Goal: Navigation & Orientation: Find specific page/section

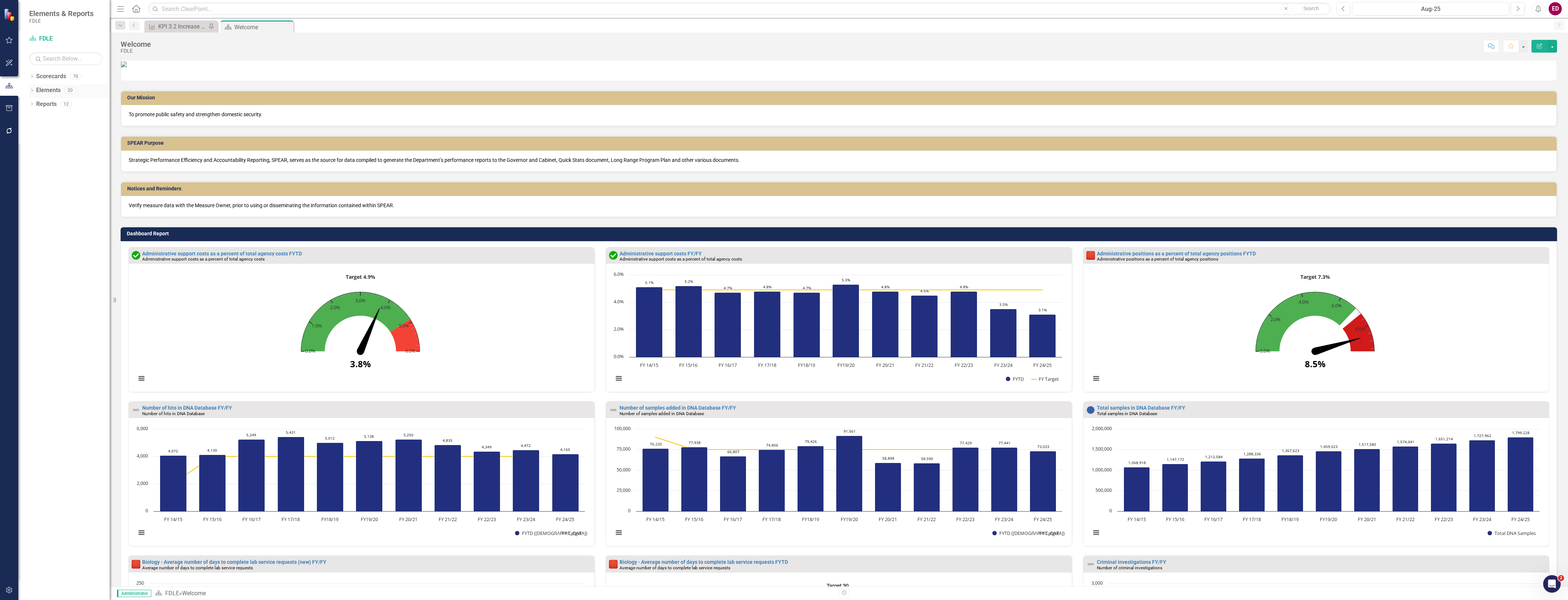
click at [34, 90] on icon "Dropdown" at bounding box center [32, 91] width 5 height 4
click at [33, 73] on div "Dropdown Scorecards 70" at bounding box center [69, 77] width 80 height 14
click at [32, 78] on icon "Dropdown" at bounding box center [32, 77] width 5 height 4
click at [27, 134] on div "Dropdown" at bounding box center [24, 131] width 5 height 6
click at [45, 176] on div "Dropdown Public Safety Services Command" at bounding box center [66, 176] width 88 height 15
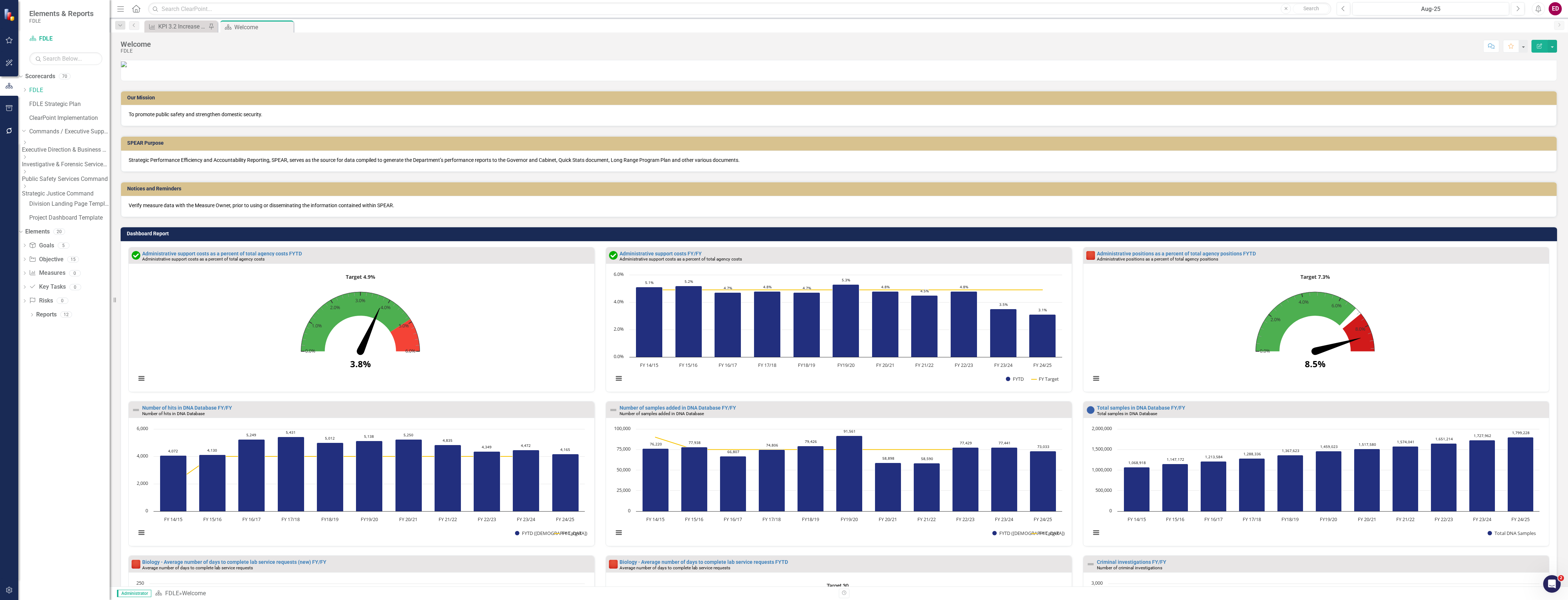
click at [27, 172] on icon "Dropdown" at bounding box center [24, 172] width 5 height 4
click at [75, 184] on link "Capitol Police" at bounding box center [69, 185] width 80 height 9
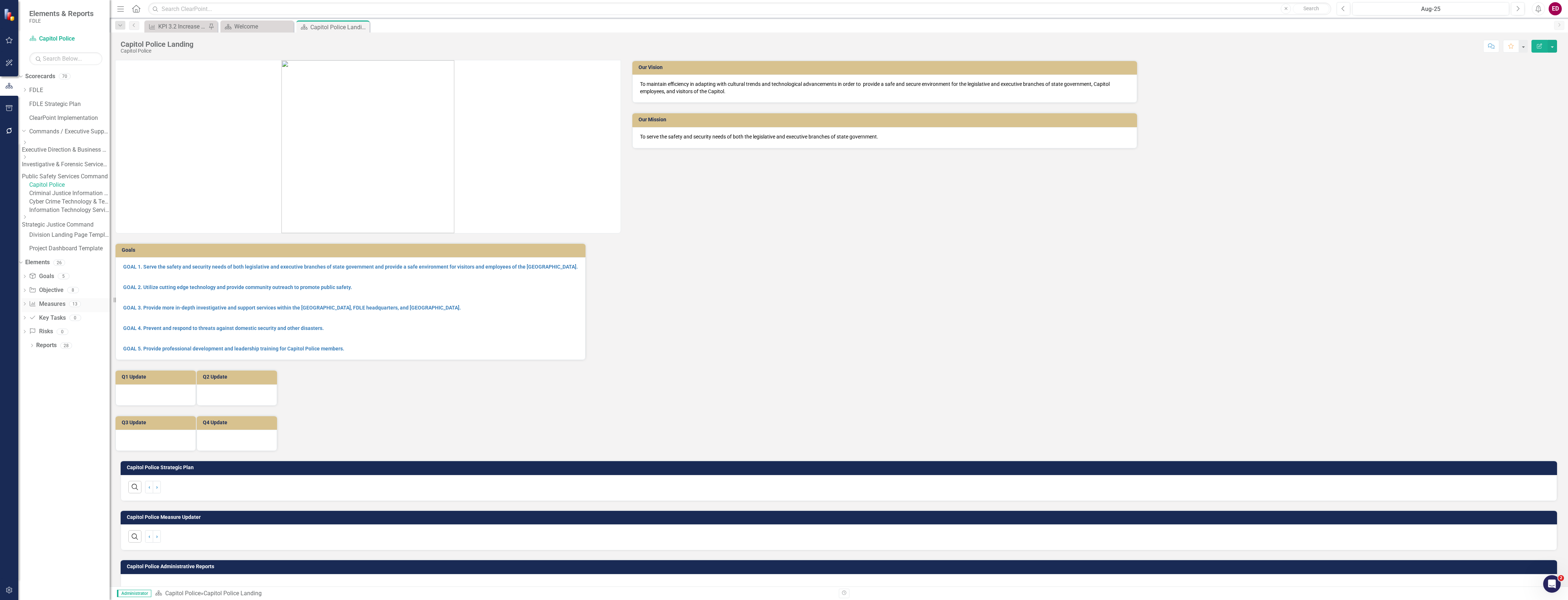
click at [45, 309] on link "Measure Measures" at bounding box center [46, 304] width 36 height 9
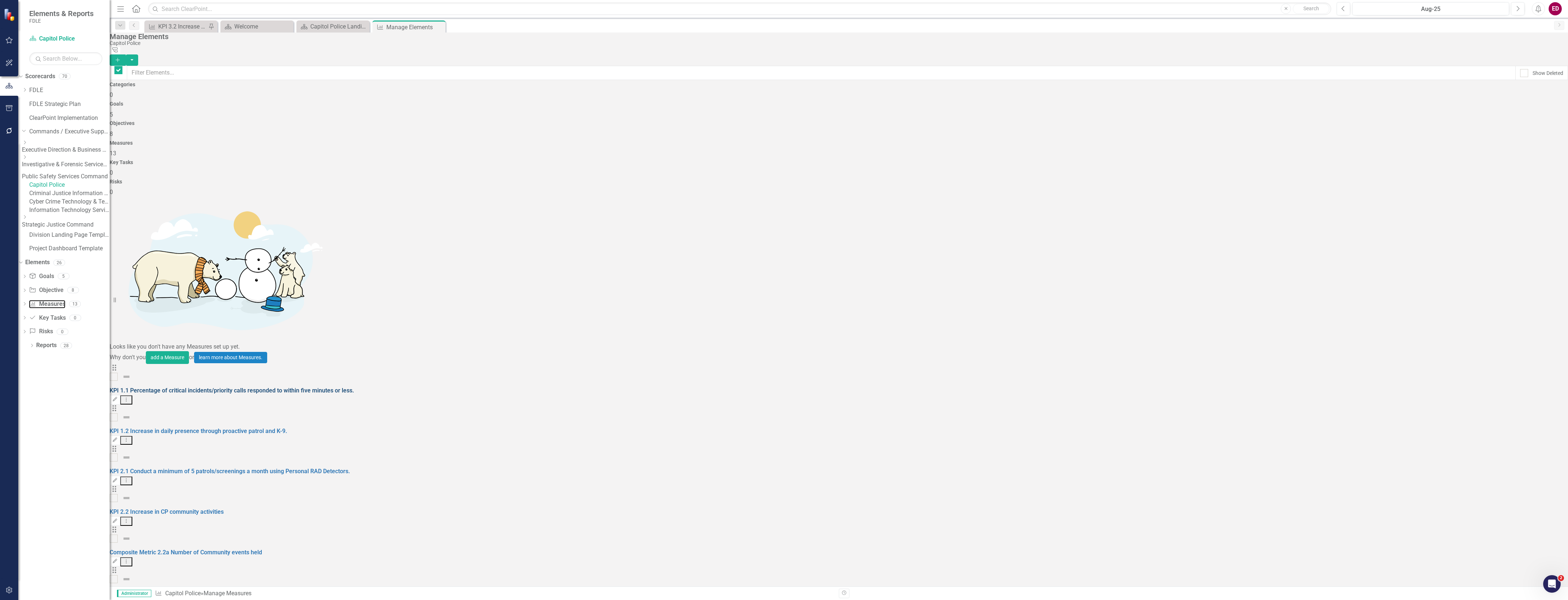
checkbox input "false"
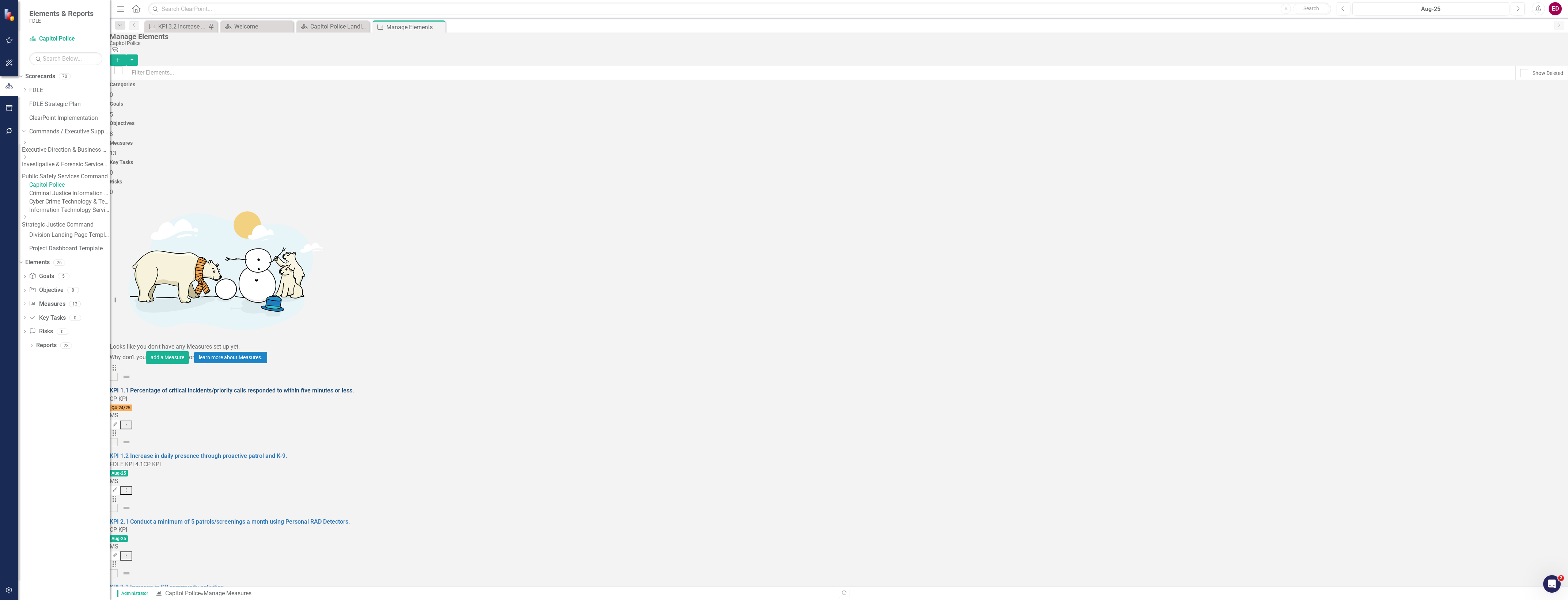
click at [245, 387] on link "KPI 1.1 Percentage of critical incidents/priority calls responded to within fiv…" at bounding box center [232, 390] width 245 height 7
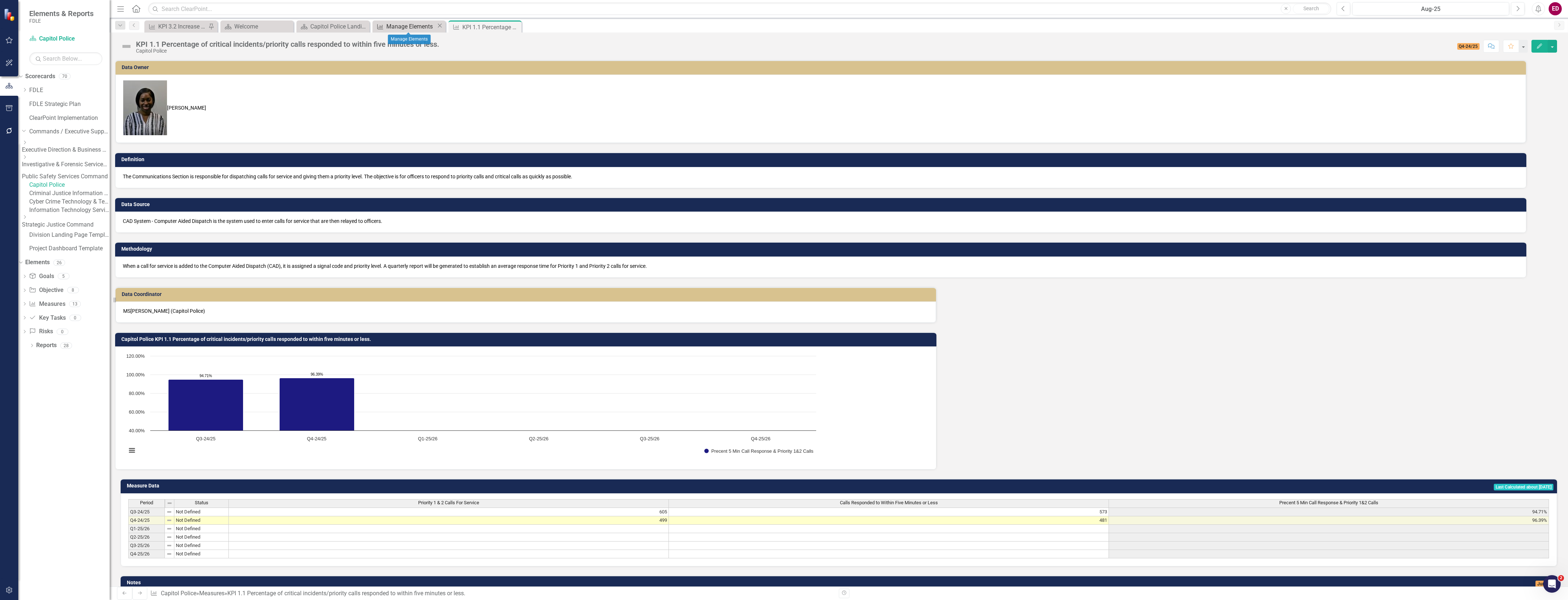
click at [416, 23] on div "Manage Elements" at bounding box center [411, 26] width 50 height 9
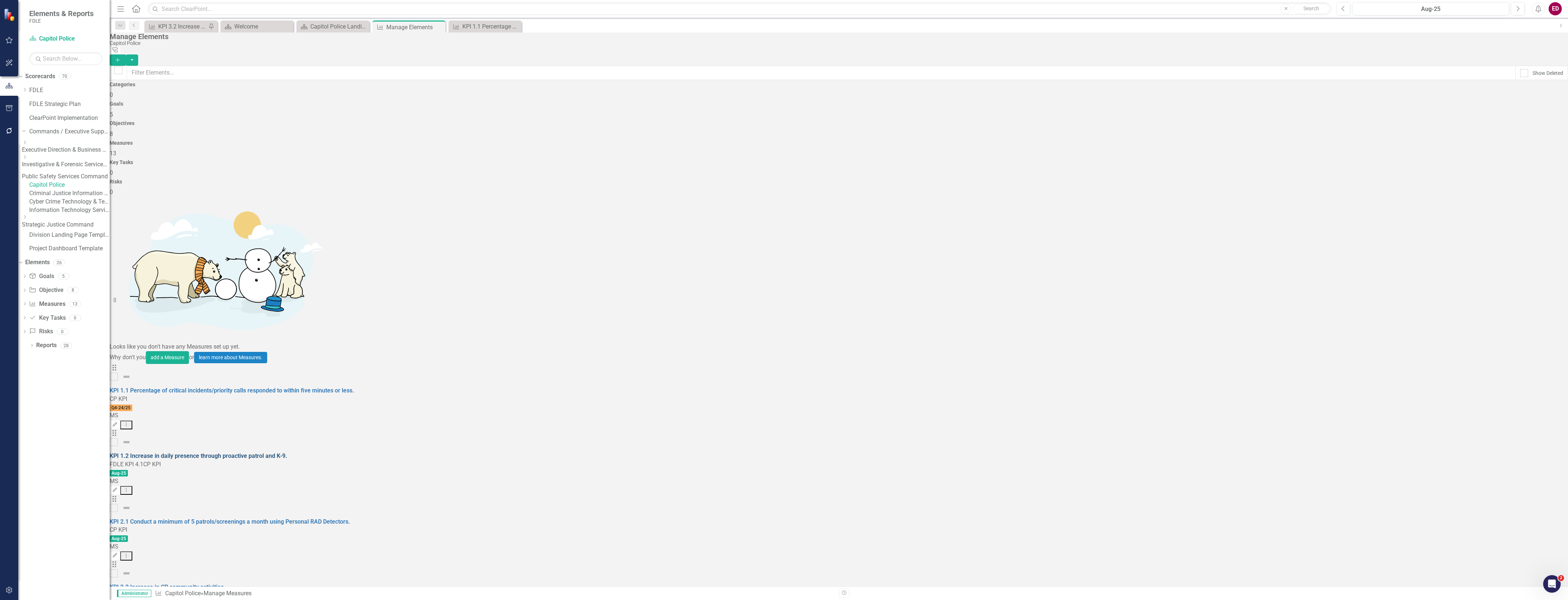
click at [286, 452] on link "KPI 1.2 Increase in daily presence through proactive patrol and K-9." at bounding box center [198, 455] width 178 height 7
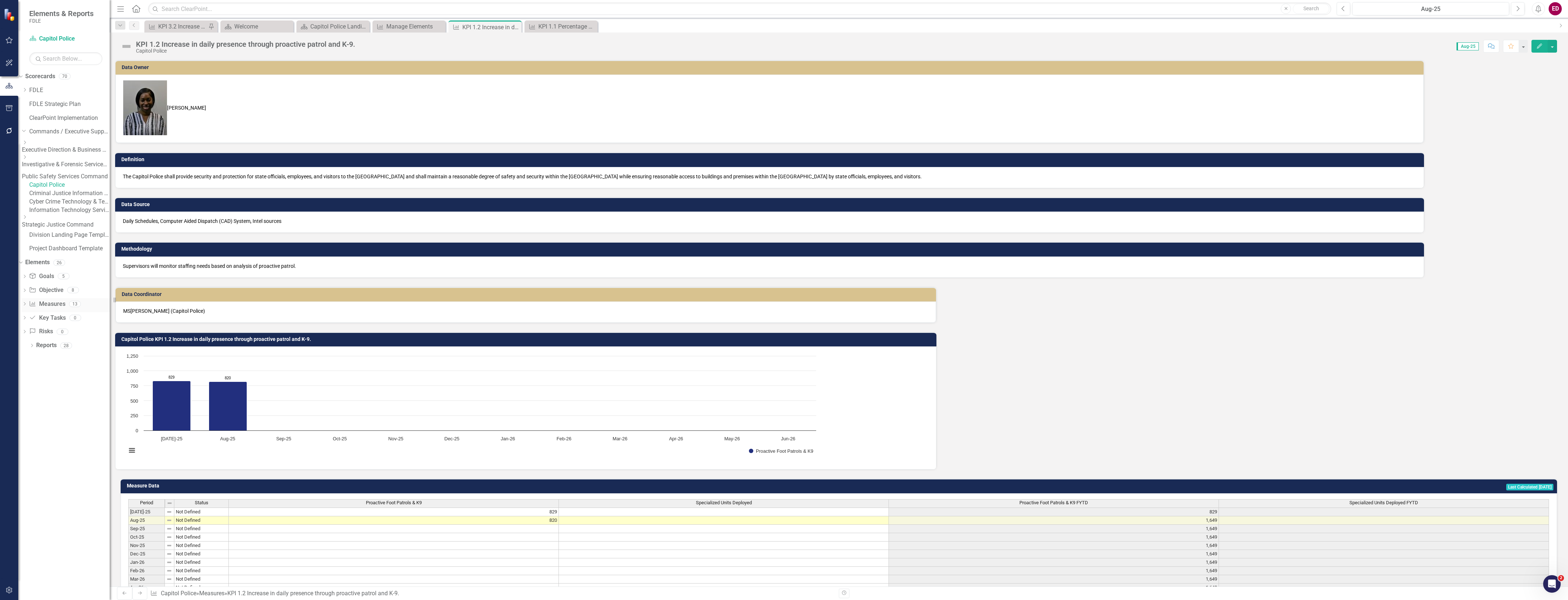
click at [27, 307] on icon "Dropdown" at bounding box center [24, 304] width 5 height 4
click at [69, 352] on link "KPI 2.1 Conduct a minimum of 5 patrols/screenings a month using Personal RAD De…" at bounding box center [66, 346] width 87 height 12
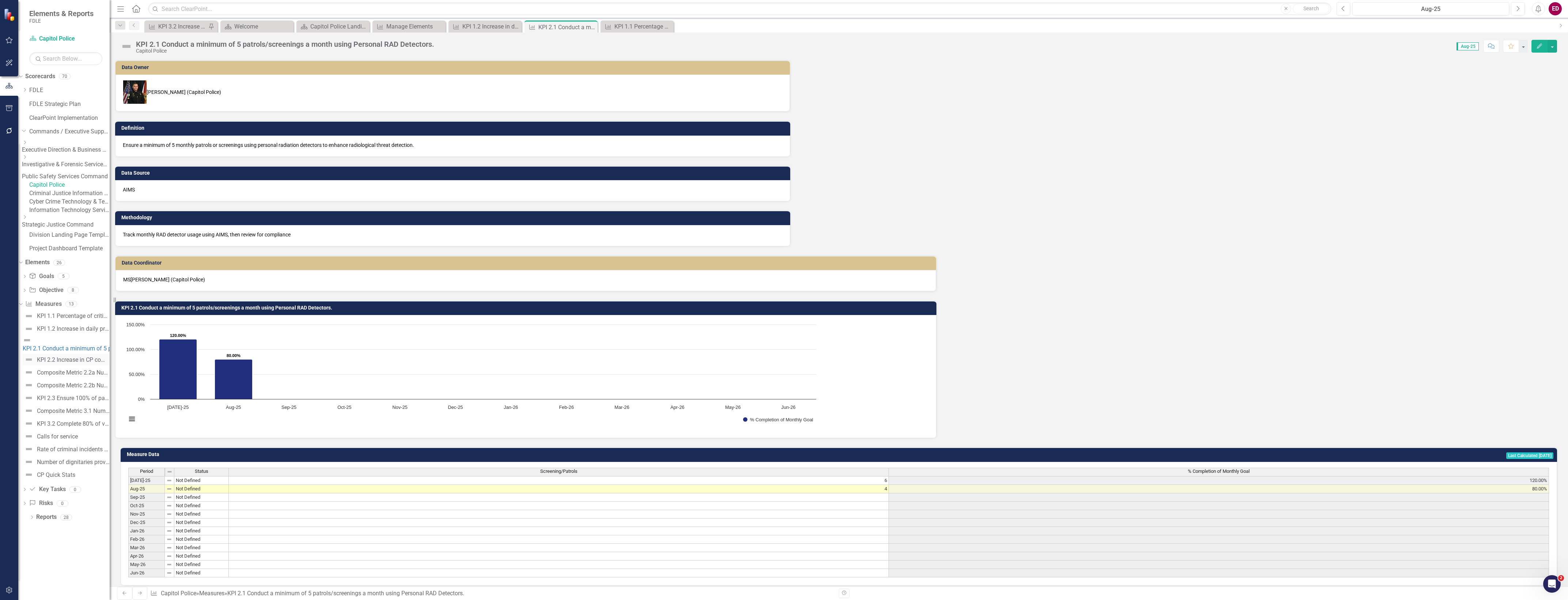
click at [70, 363] on div "KPI 2.2 Increase in CP community activities" at bounding box center [73, 360] width 72 height 7
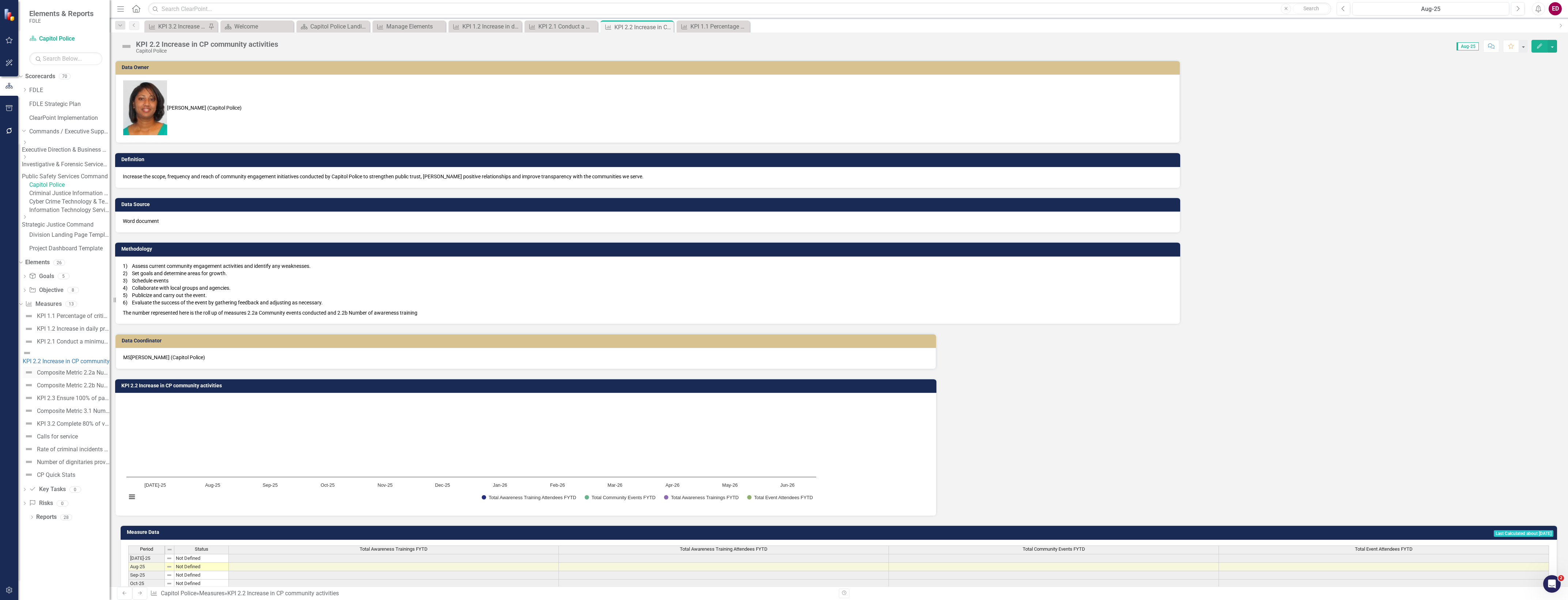
click at [75, 376] on div "Composite Metric 2.2a Number of Community events held" at bounding box center [73, 372] width 72 height 7
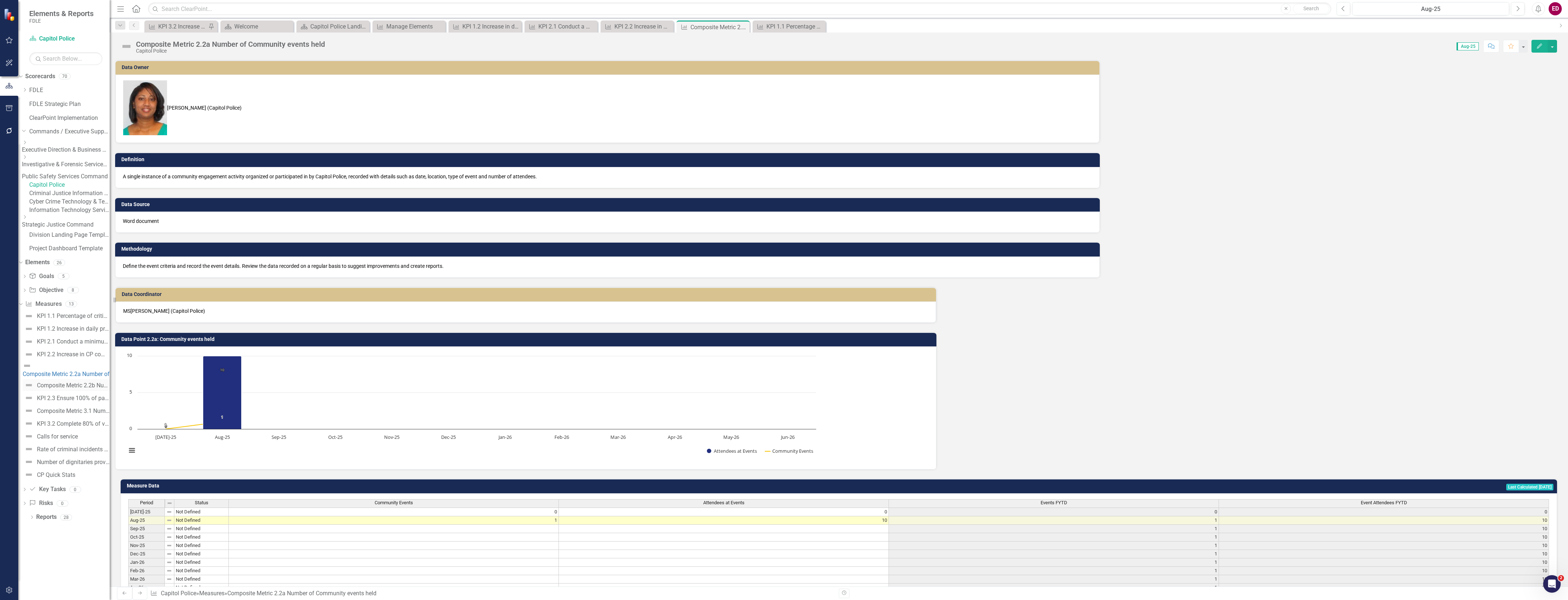
click at [78, 391] on link "Composite Metric 2.2b Number of Awareness trainings" at bounding box center [66, 385] width 87 height 12
click at [75, 420] on div "KPI 1.1 Percentage of critical incidents/priority calls responded to within fiv…" at bounding box center [64, 396] width 91 height 170
click at [75, 404] on link "KPI 2.3 Ensure 100% of packages and parcels that are delivered to the mail scre…" at bounding box center [66, 397] width 87 height 12
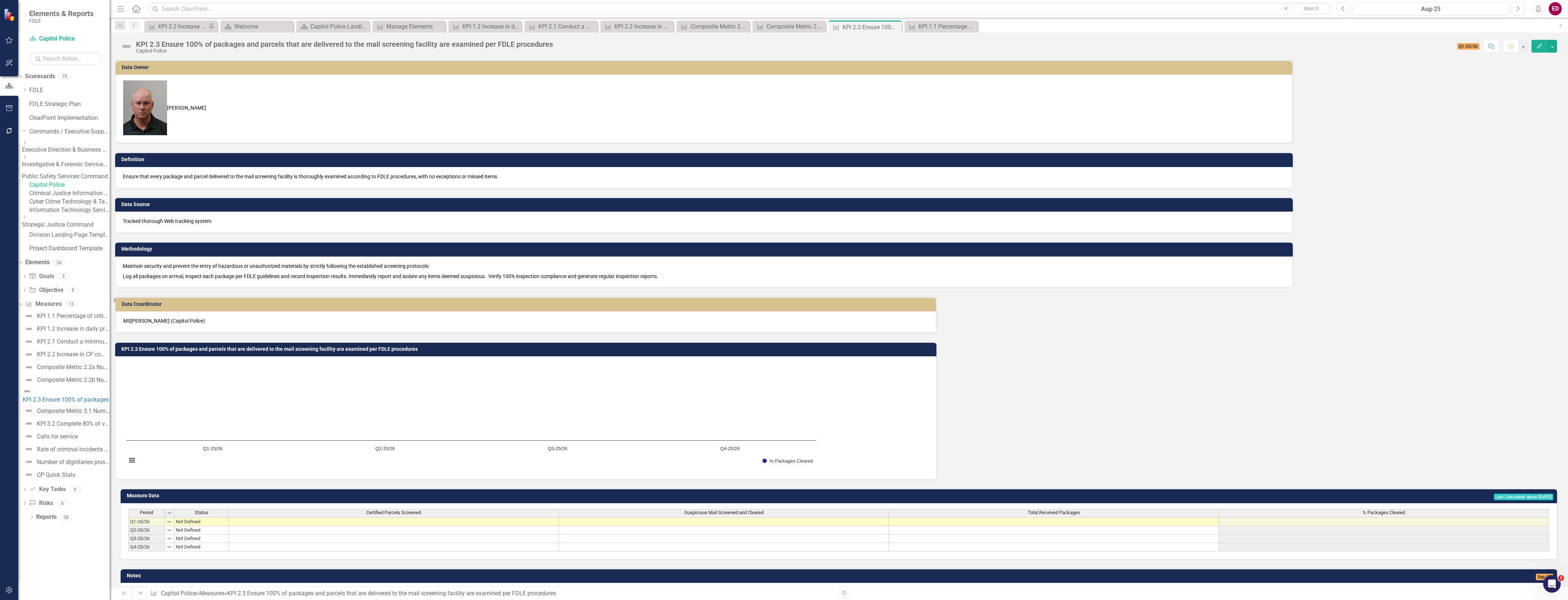
click at [77, 414] on div "Composite Metric 3.1 Number of employment backgrounds completed" at bounding box center [73, 411] width 72 height 7
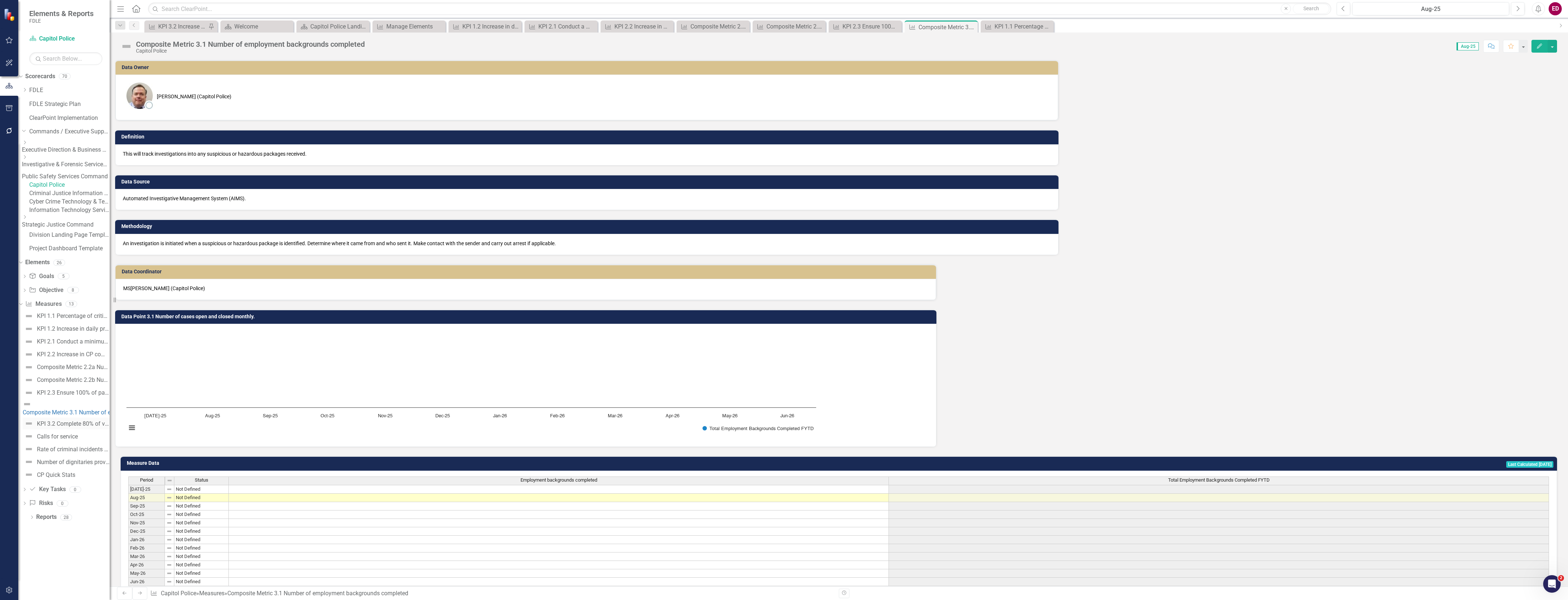
click at [72, 427] on div "KPI 3.2 Complete 80% of vendor background checks [DATE]." at bounding box center [73, 424] width 72 height 7
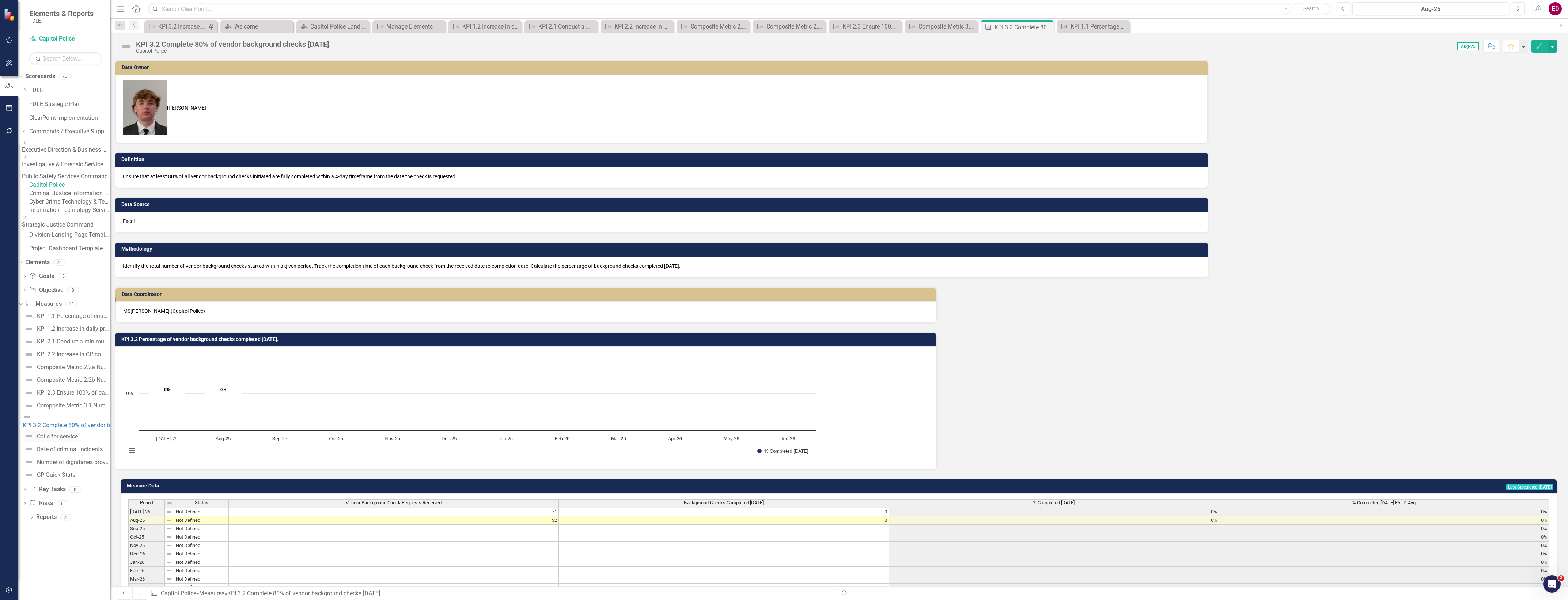
click at [72, 442] on link "Calls for service" at bounding box center [50, 436] width 55 height 12
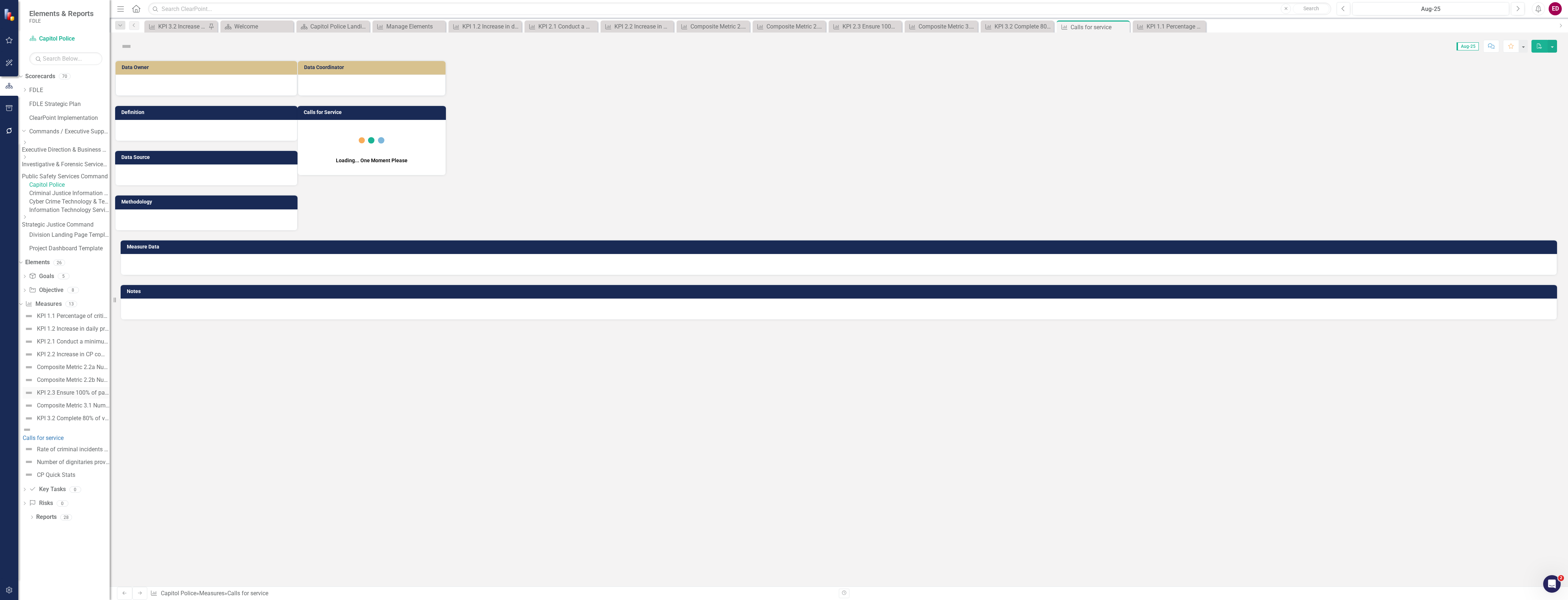
click at [82, 396] on div "KPI 2.3 Ensure 100% of packages and parcels that are delivered to the mail scre…" at bounding box center [73, 392] width 72 height 7
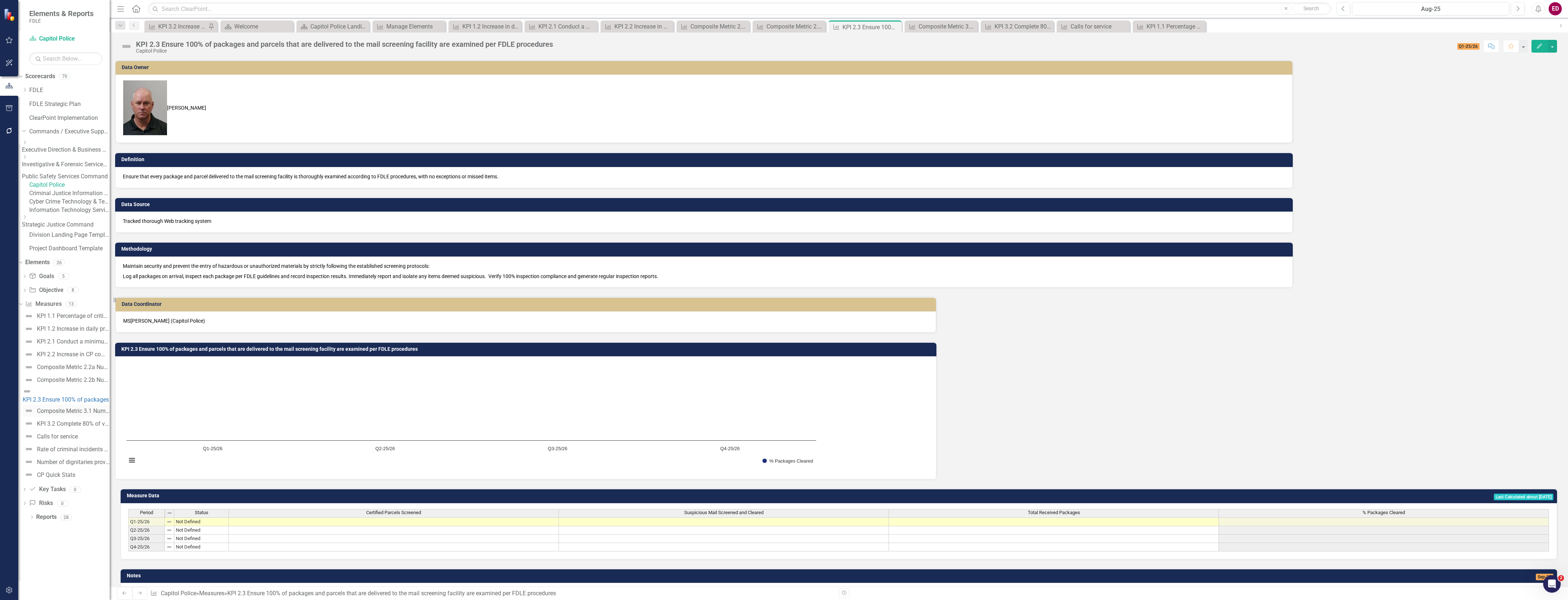
click at [82, 414] on div "Composite Metric 3.1 Number of employment backgrounds completed" at bounding box center [73, 411] width 72 height 7
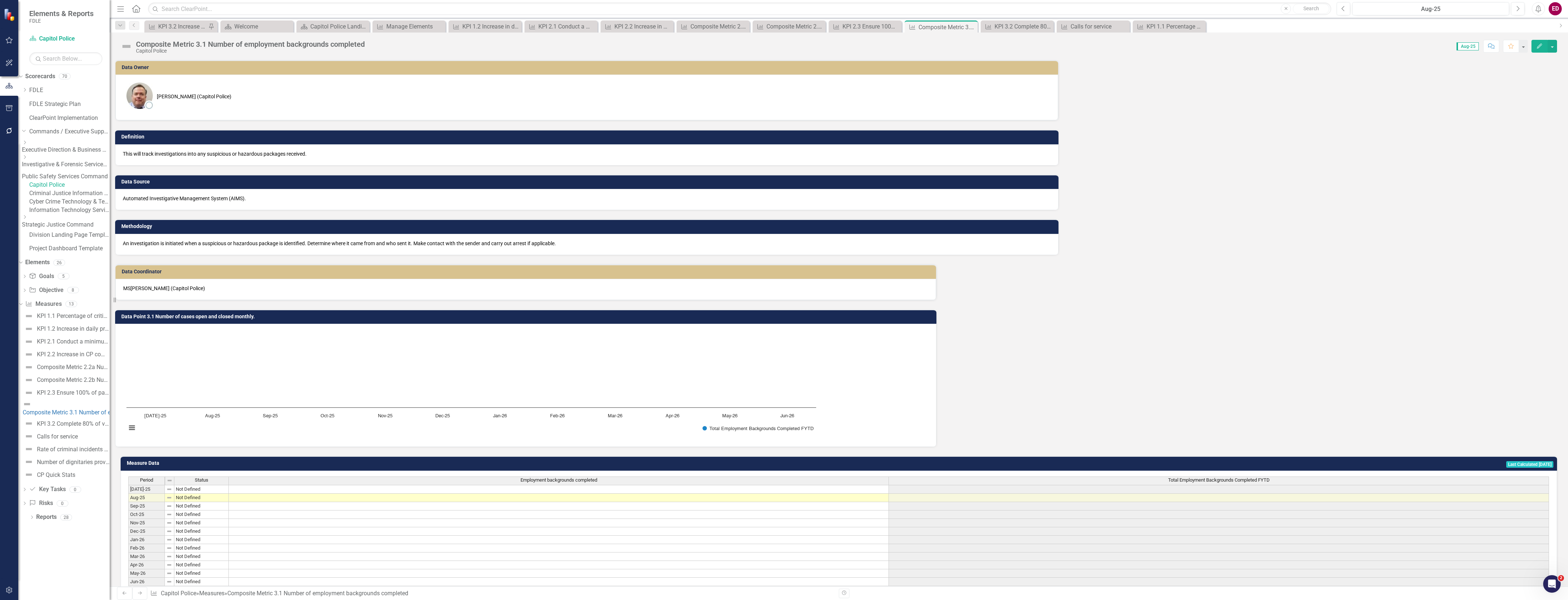
click at [27, 219] on icon "Dropdown" at bounding box center [24, 217] width 5 height 4
